Goal: Book appointment/travel/reservation

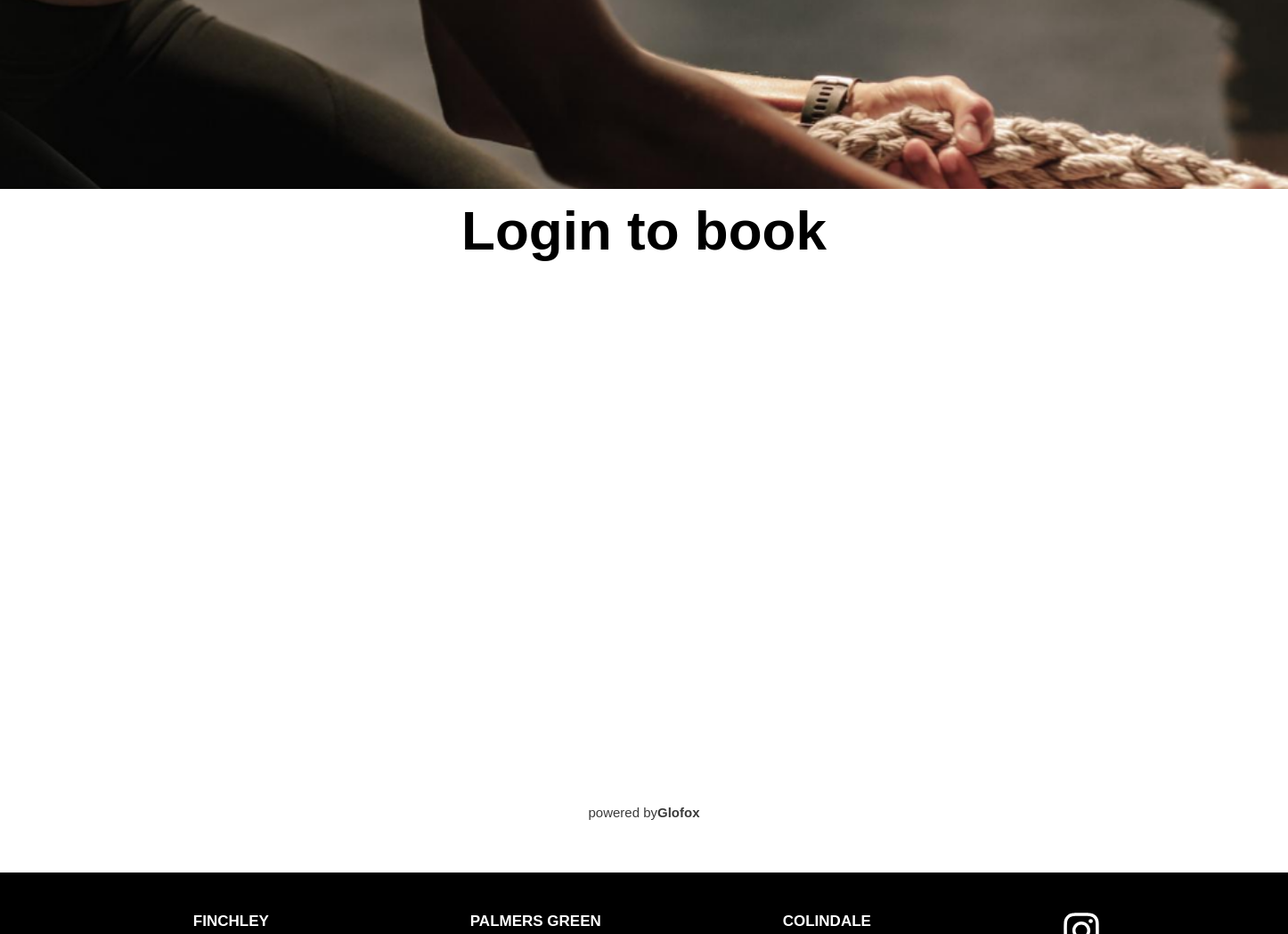
scroll to position [1094, 0]
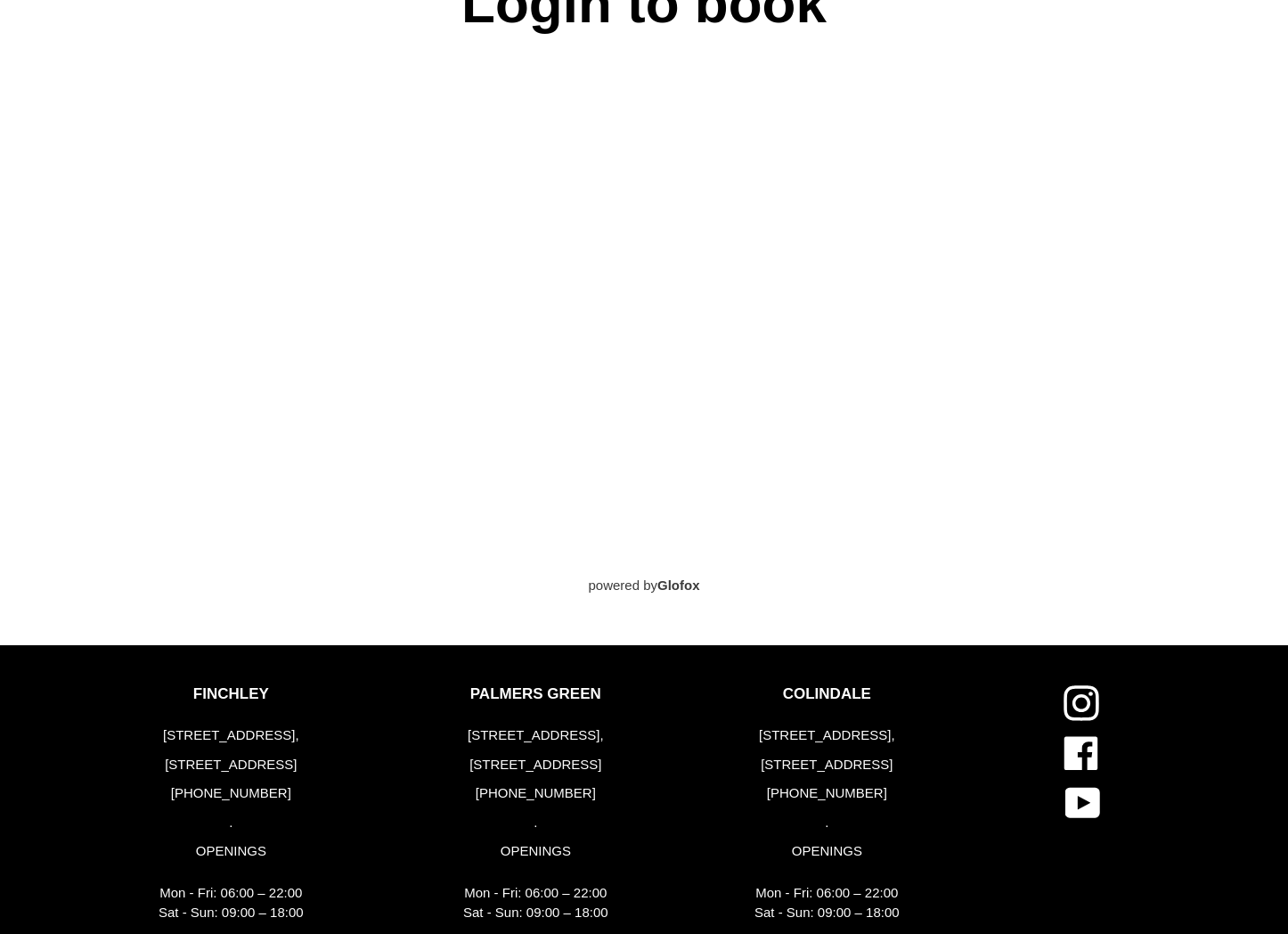
scroll to position [1094, 0]
